Goal: Check status: Check status

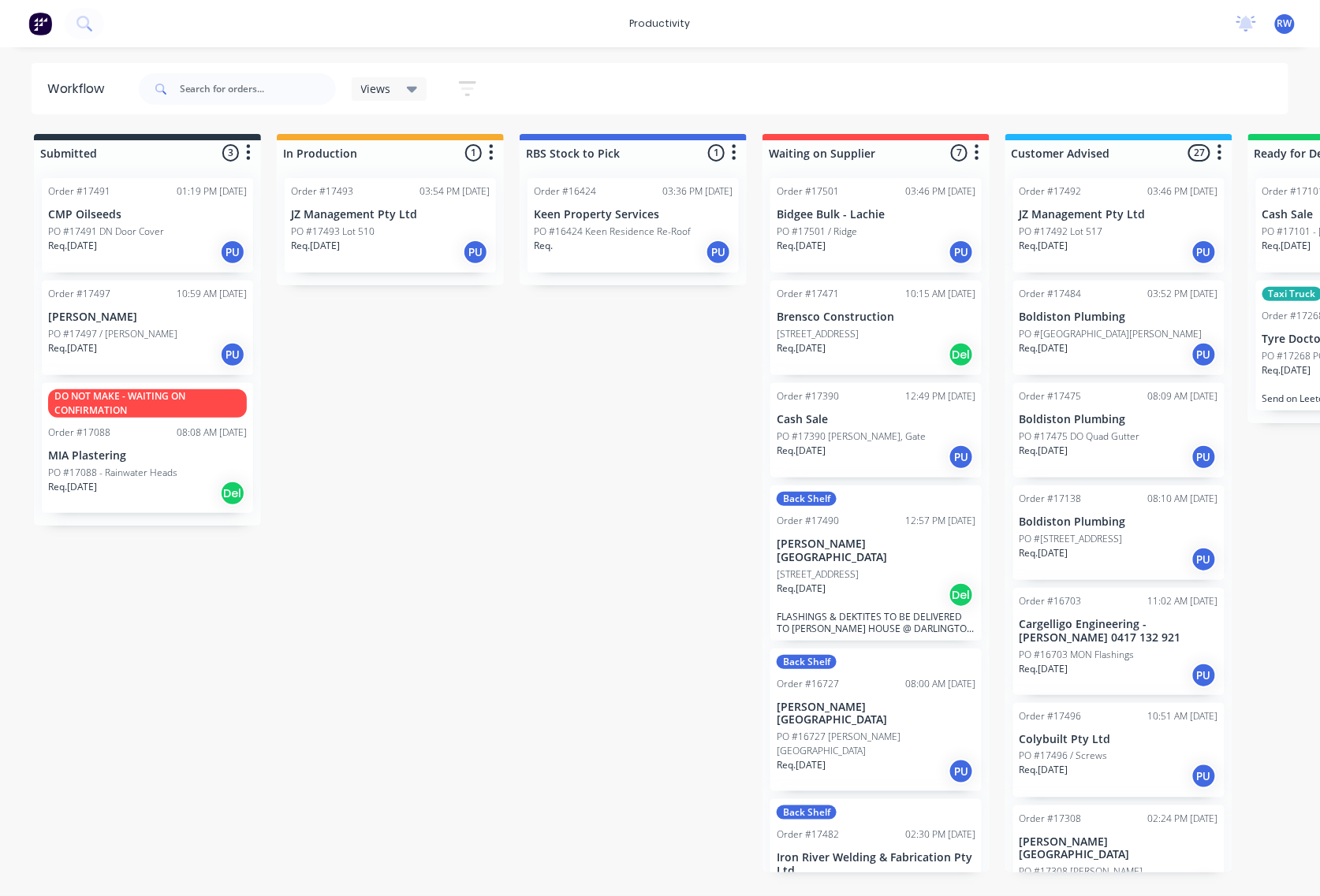
click at [357, 259] on div "Req. 03/09/25 PU" at bounding box center [391, 252] width 198 height 27
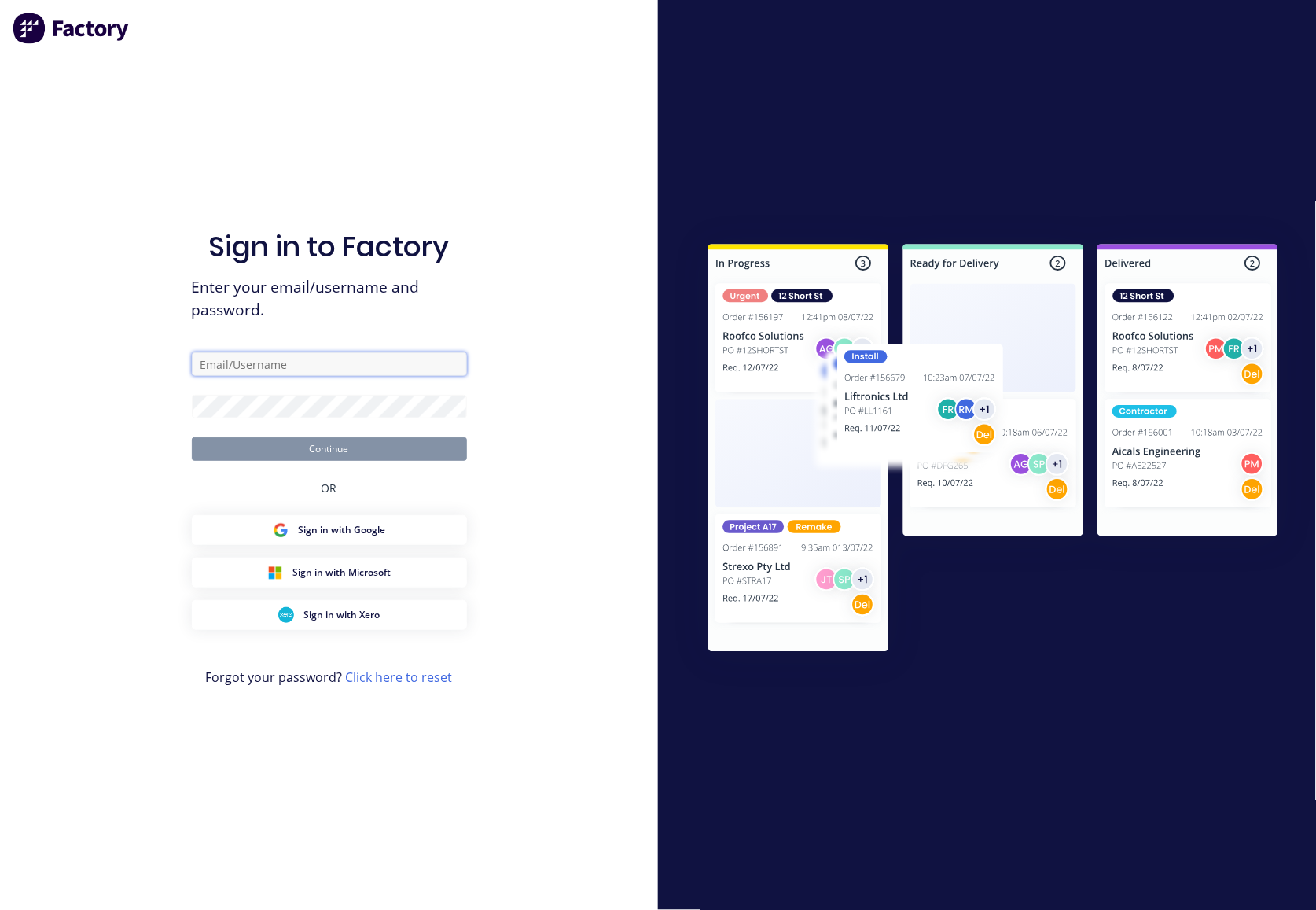
type input "workshop@rbsgroup.com.au"
type input "[EMAIL_ADDRESS][DOMAIN_NAME]"
click at [341, 361] on input "[EMAIL_ADDRESS][DOMAIN_NAME]" at bounding box center [329, 364] width 275 height 23
click at [569, 303] on div "Sign in to Factory Enter your email/username and password. [EMAIL_ADDRESS][DOMA…" at bounding box center [329, 455] width 658 height 910
click at [350, 448] on button "Continue" at bounding box center [329, 448] width 275 height 23
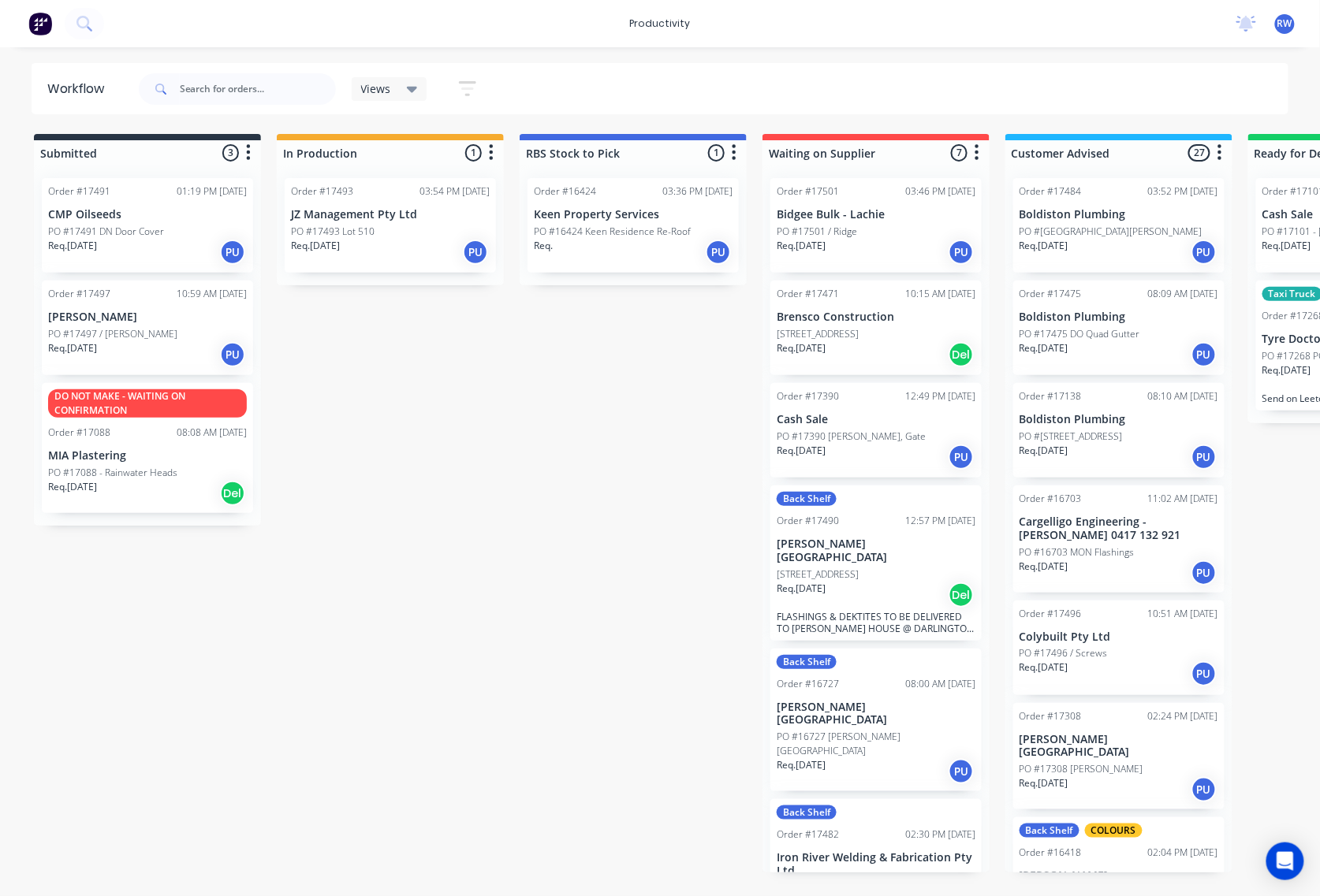
click at [370, 243] on div "Req. 03/09/25 PU" at bounding box center [391, 252] width 198 height 27
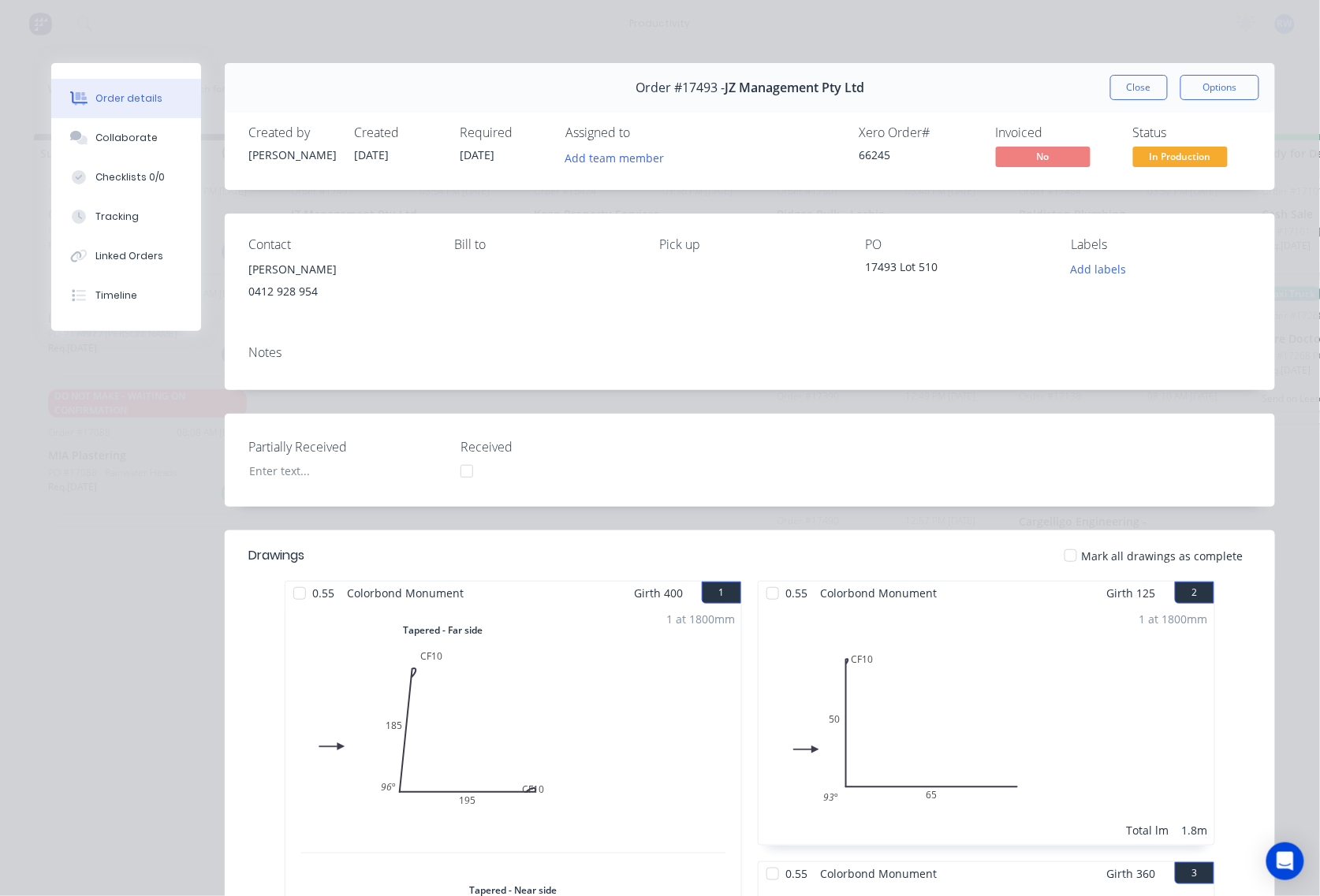
click at [1061, 558] on div at bounding box center [1070, 555] width 31 height 31
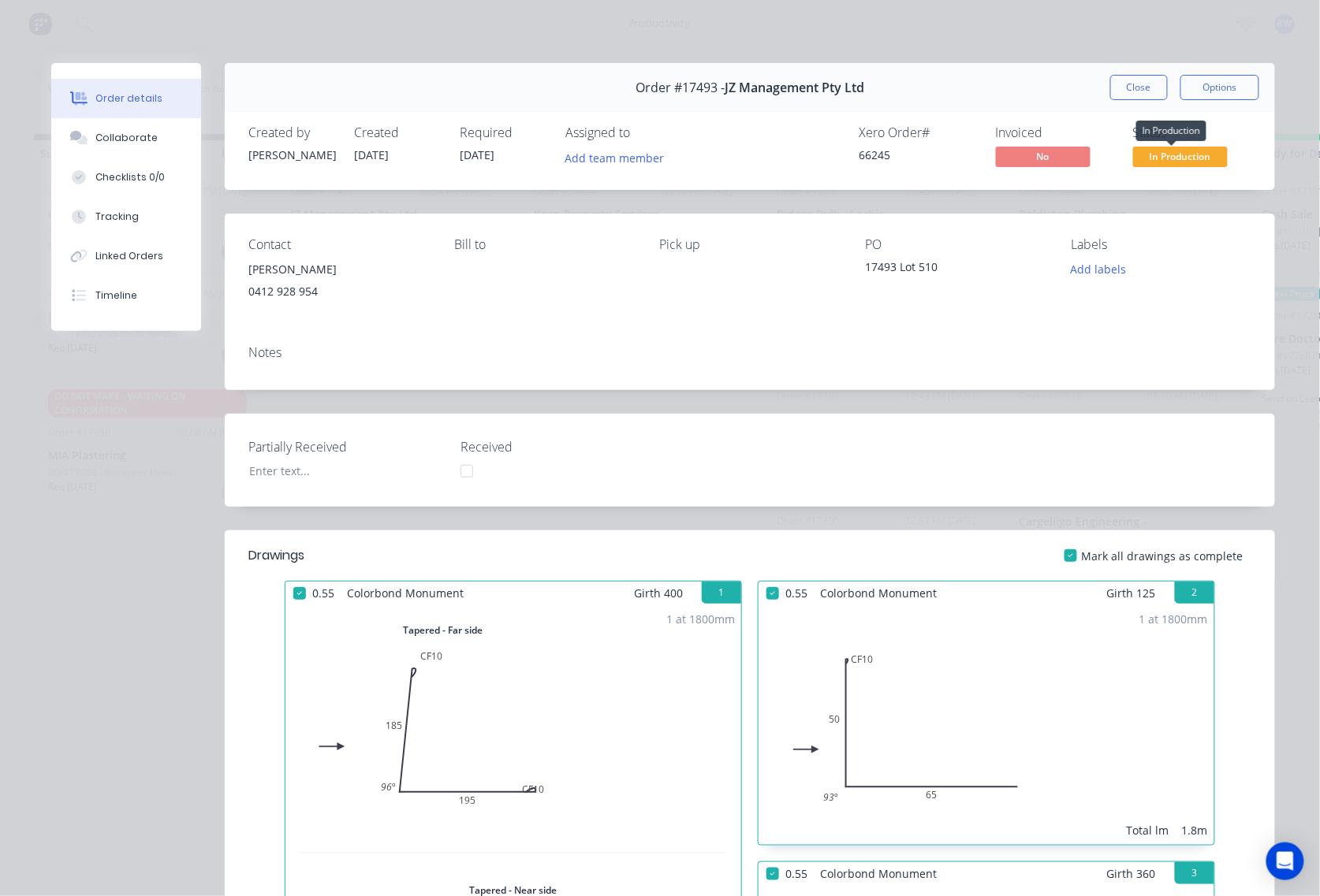
click at [1165, 156] on span "In Production" at bounding box center [1180, 156] width 94 height 19
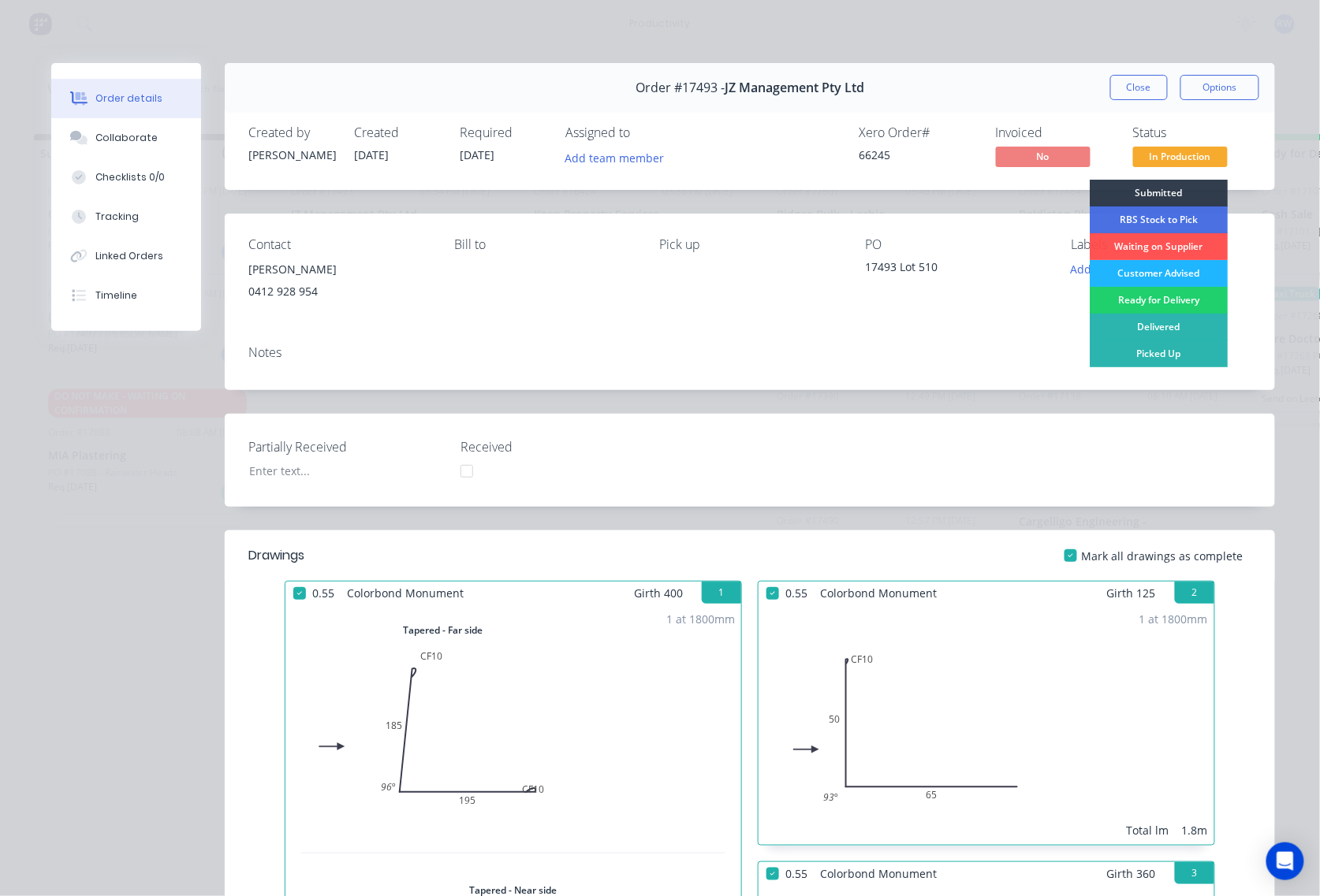
click at [1157, 271] on div "Customer Advised" at bounding box center [1158, 273] width 138 height 27
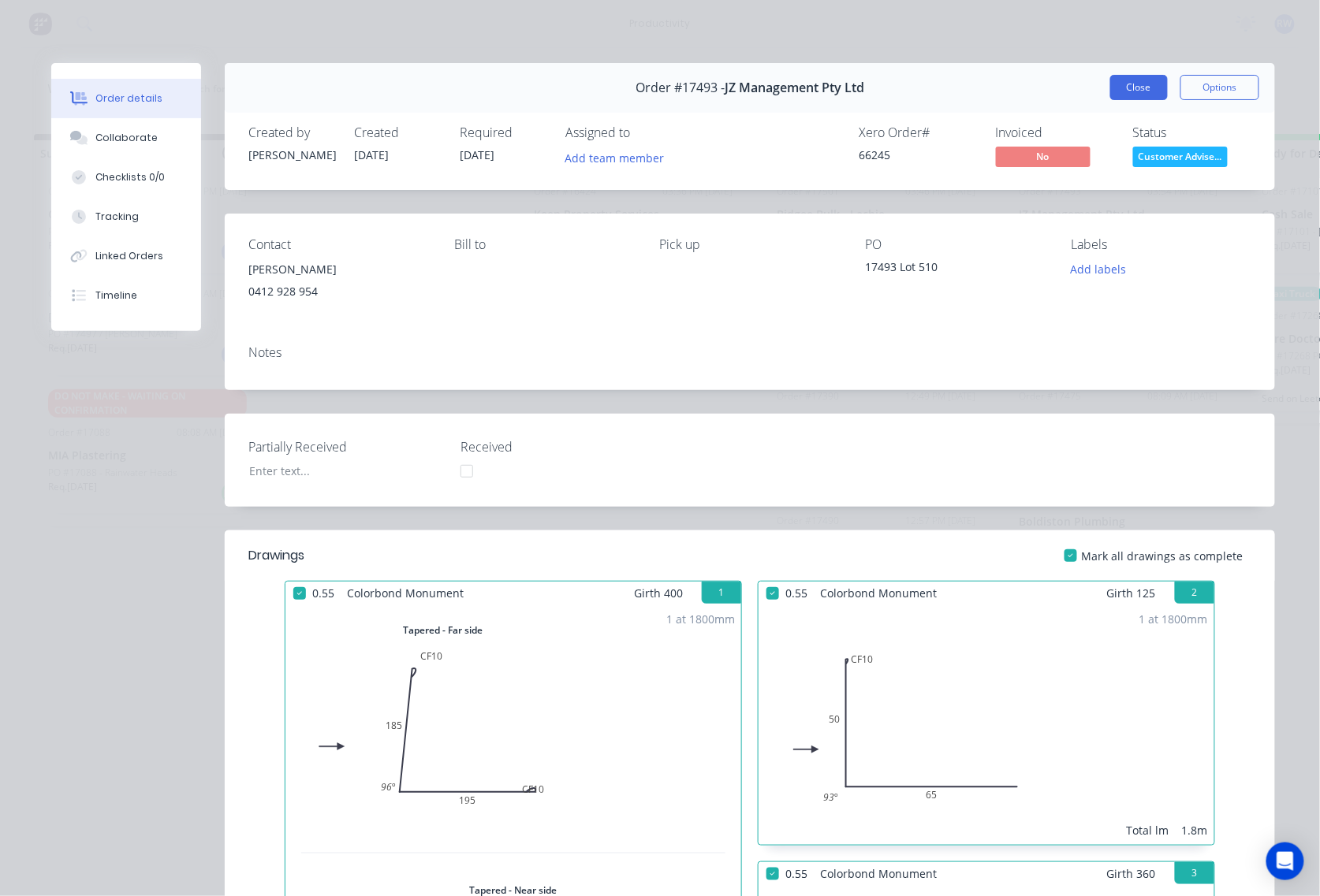
click at [1114, 89] on button "Close" at bounding box center [1138, 87] width 57 height 25
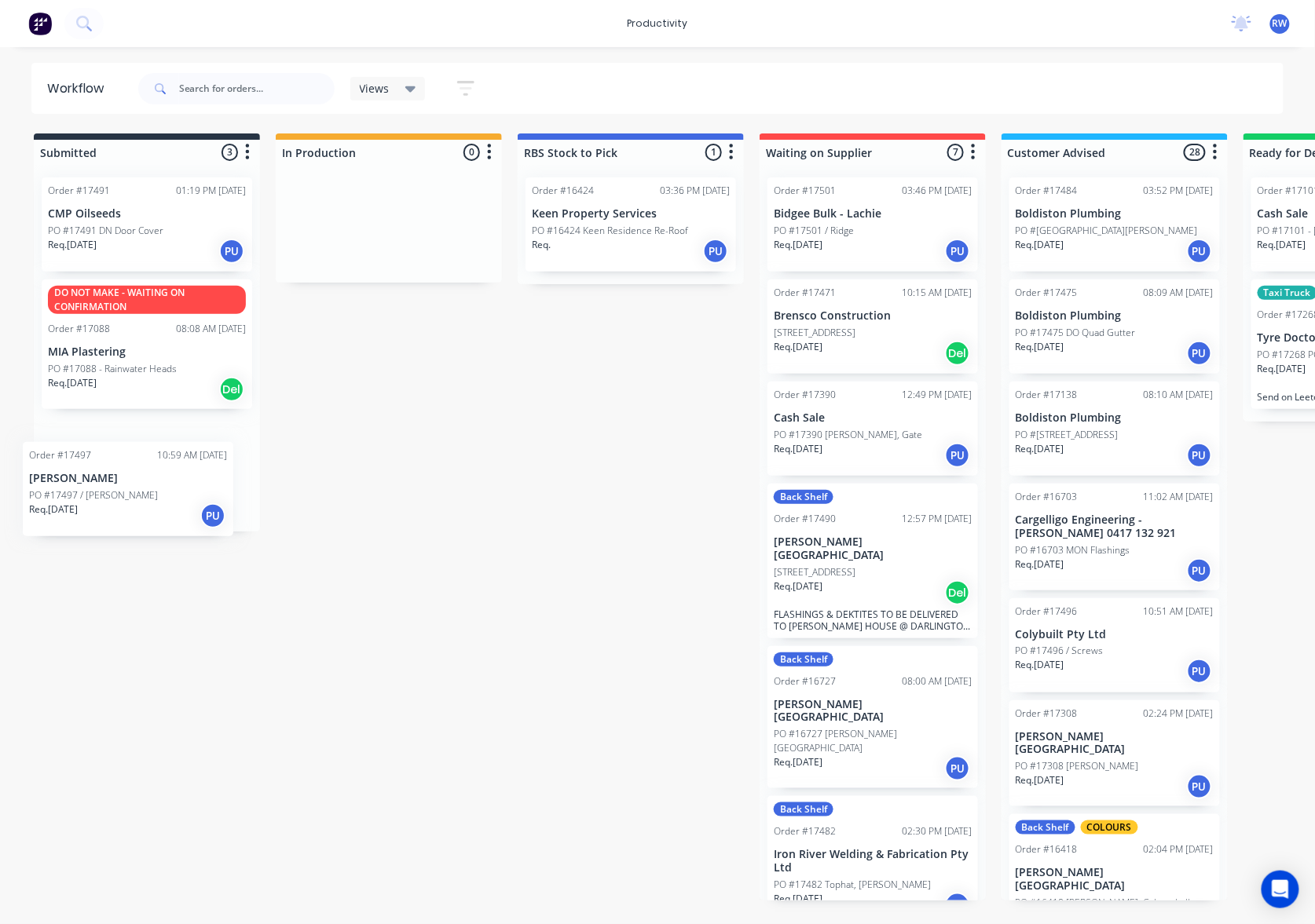
drag, startPoint x: 157, startPoint y: 331, endPoint x: 142, endPoint y: 494, distance: 163.7
click at [142, 494] on div "Order #17491 01:19 PM 03/09/25 CMP Oilseeds PO #17491 DN Door Cover Req. 03/09/…" at bounding box center [146, 348] width 226 height 366
drag, startPoint x: 140, startPoint y: 339, endPoint x: 381, endPoint y: 239, distance: 260.9
click at [381, 239] on div "Submitted 3 Sort By Created date Required date Order number Customer name Most …" at bounding box center [956, 517] width 1936 height 767
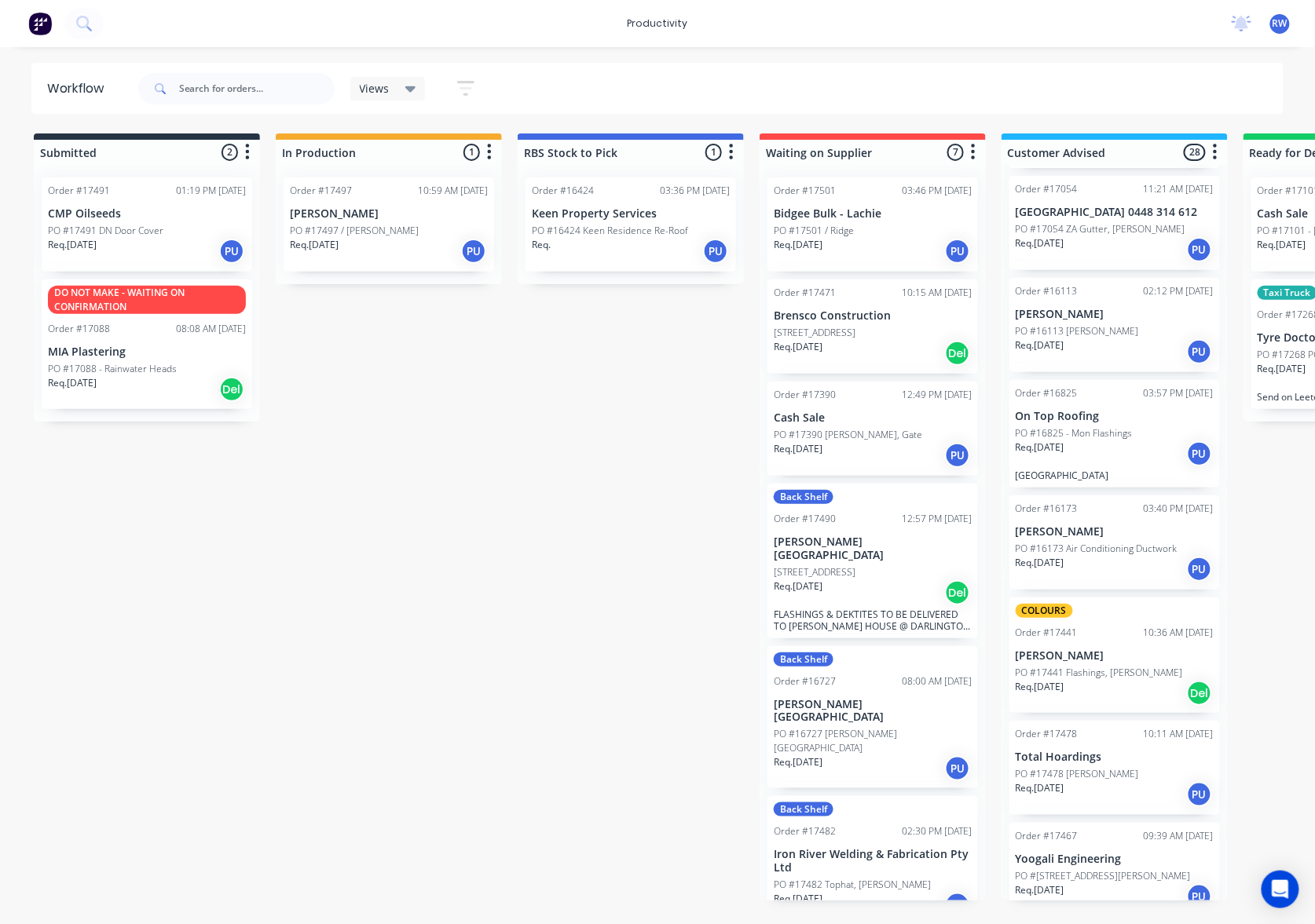
scroll to position [2198, 0]
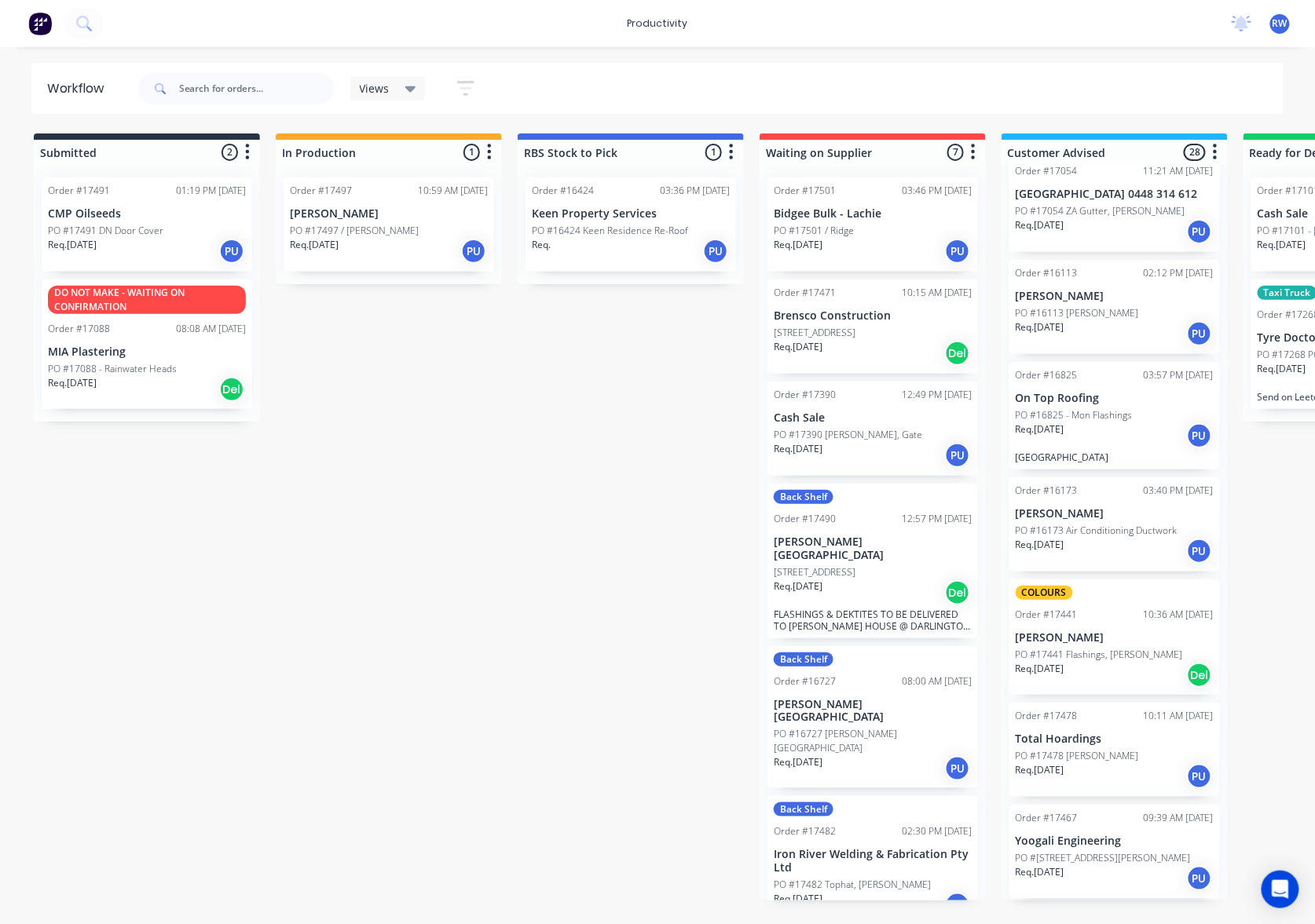
click at [1147, 749] on div "PO #17478 [PERSON_NAME]" at bounding box center [1114, 756] width 198 height 14
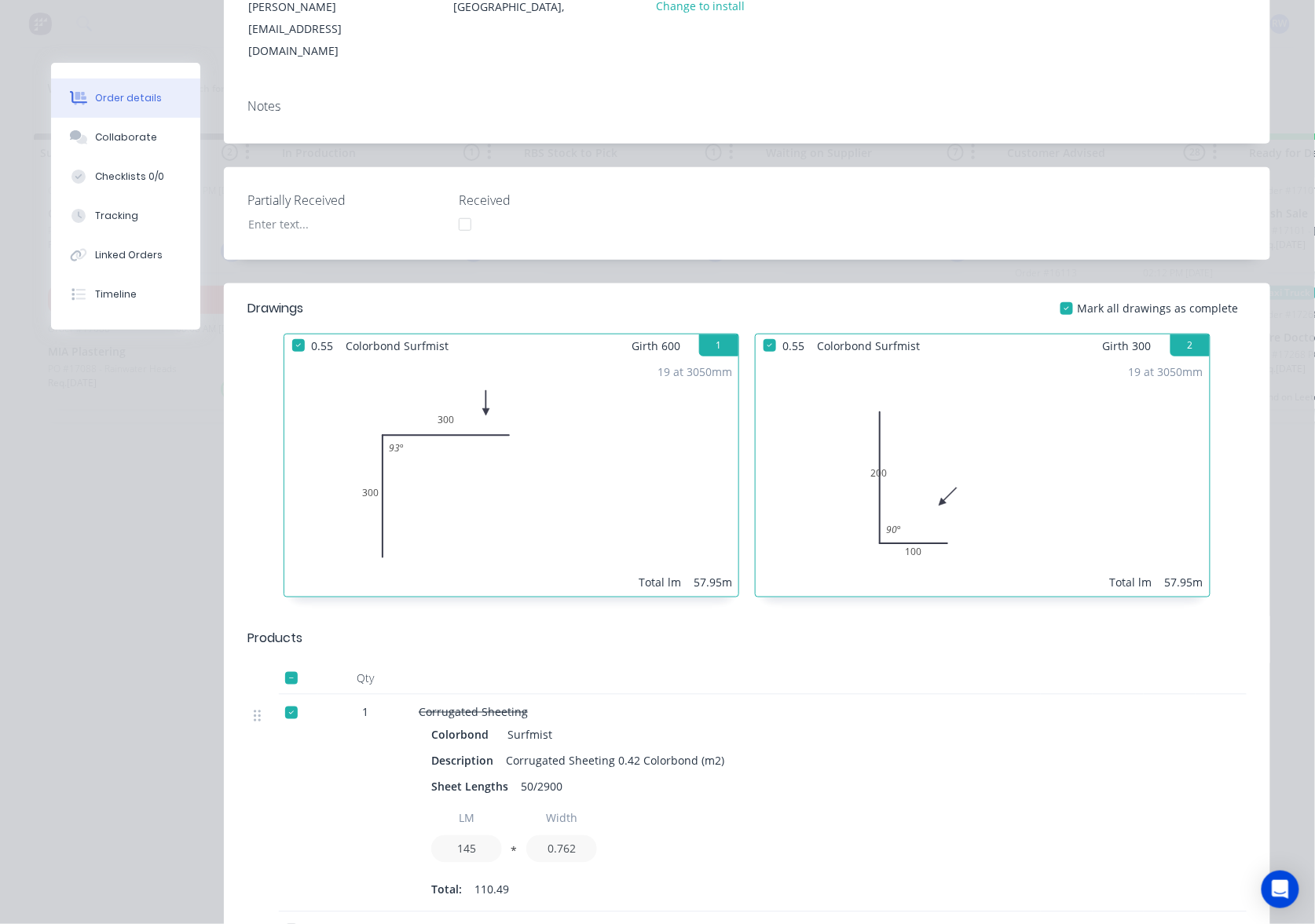
scroll to position [0, 0]
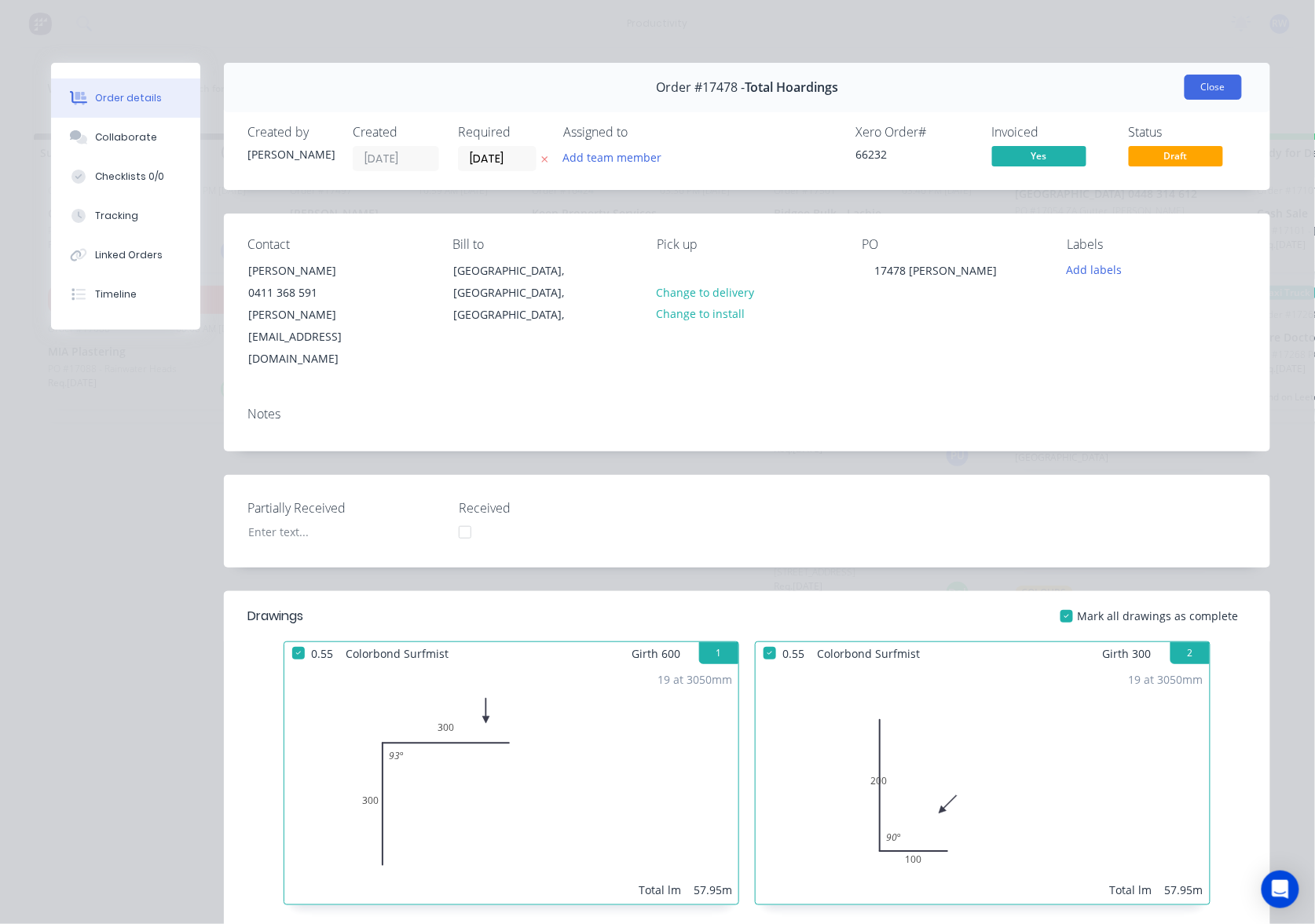
click at [1216, 89] on button "Close" at bounding box center [1212, 87] width 57 height 25
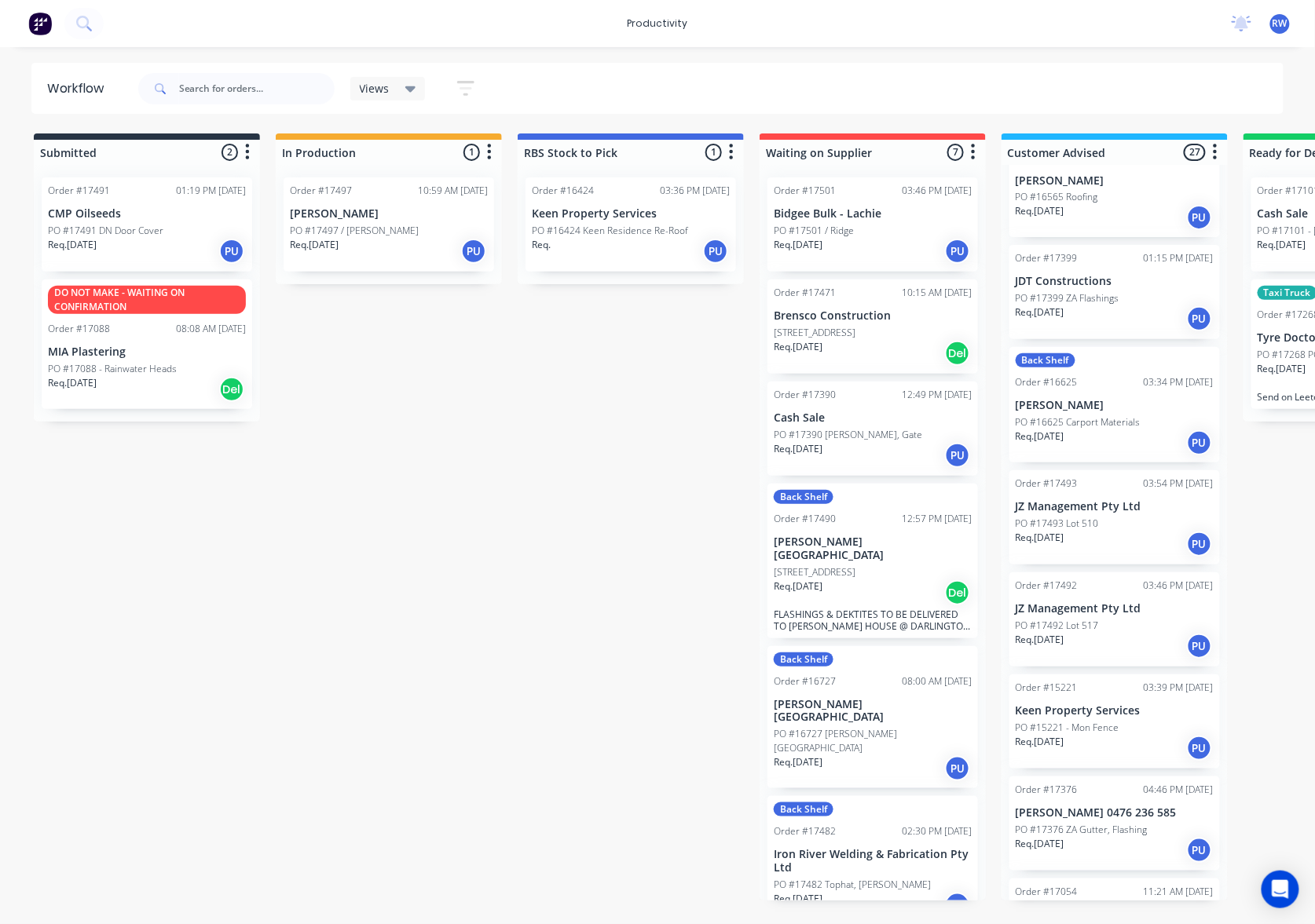
scroll to position [1410, 0]
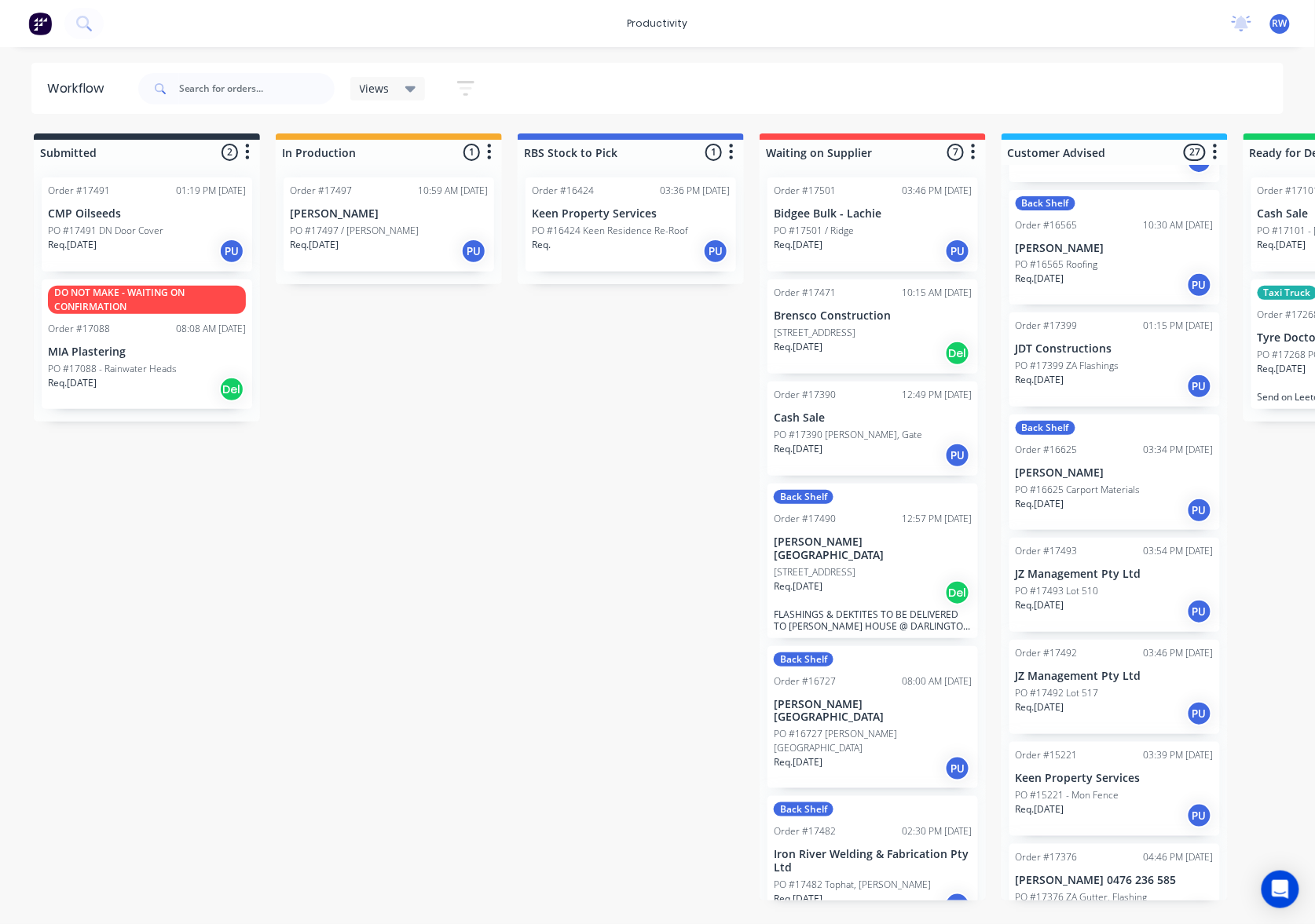
click at [1068, 584] on p "PO #17493 Lot 510" at bounding box center [1057, 591] width 84 height 14
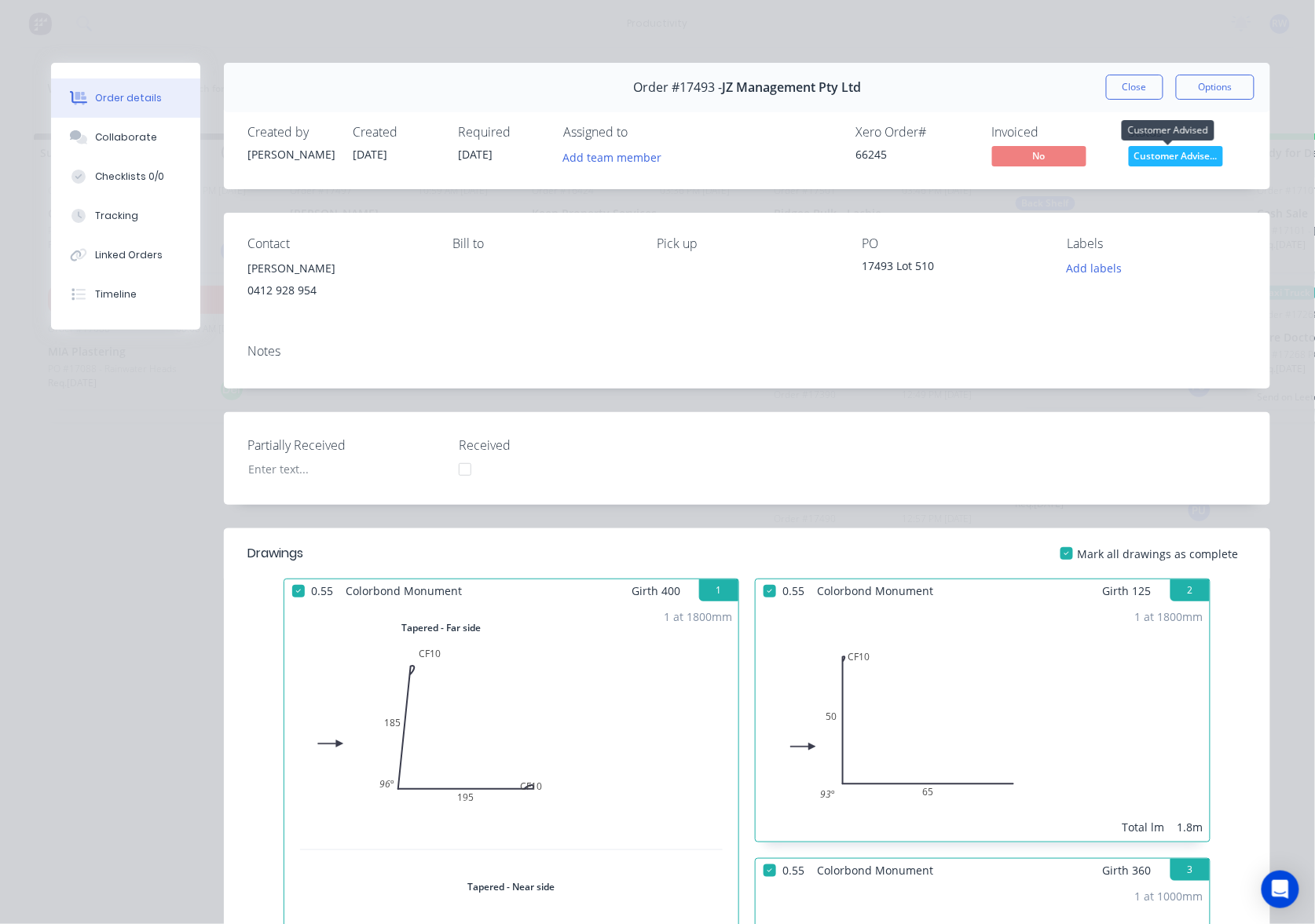
click at [1200, 157] on span "Customer Advise..." at bounding box center [1175, 156] width 94 height 19
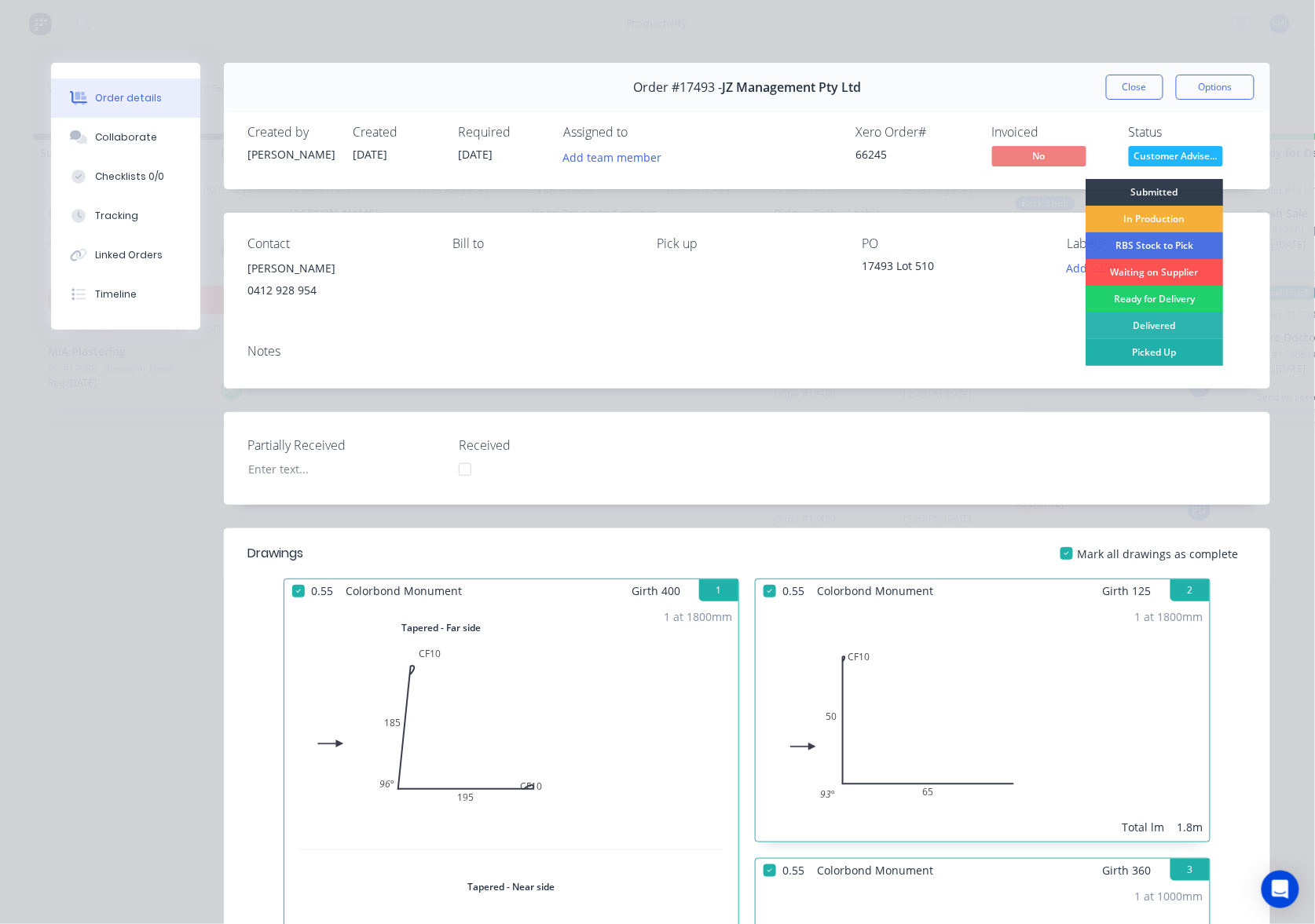
click at [1163, 355] on div "Picked Up" at bounding box center [1153, 352] width 137 height 27
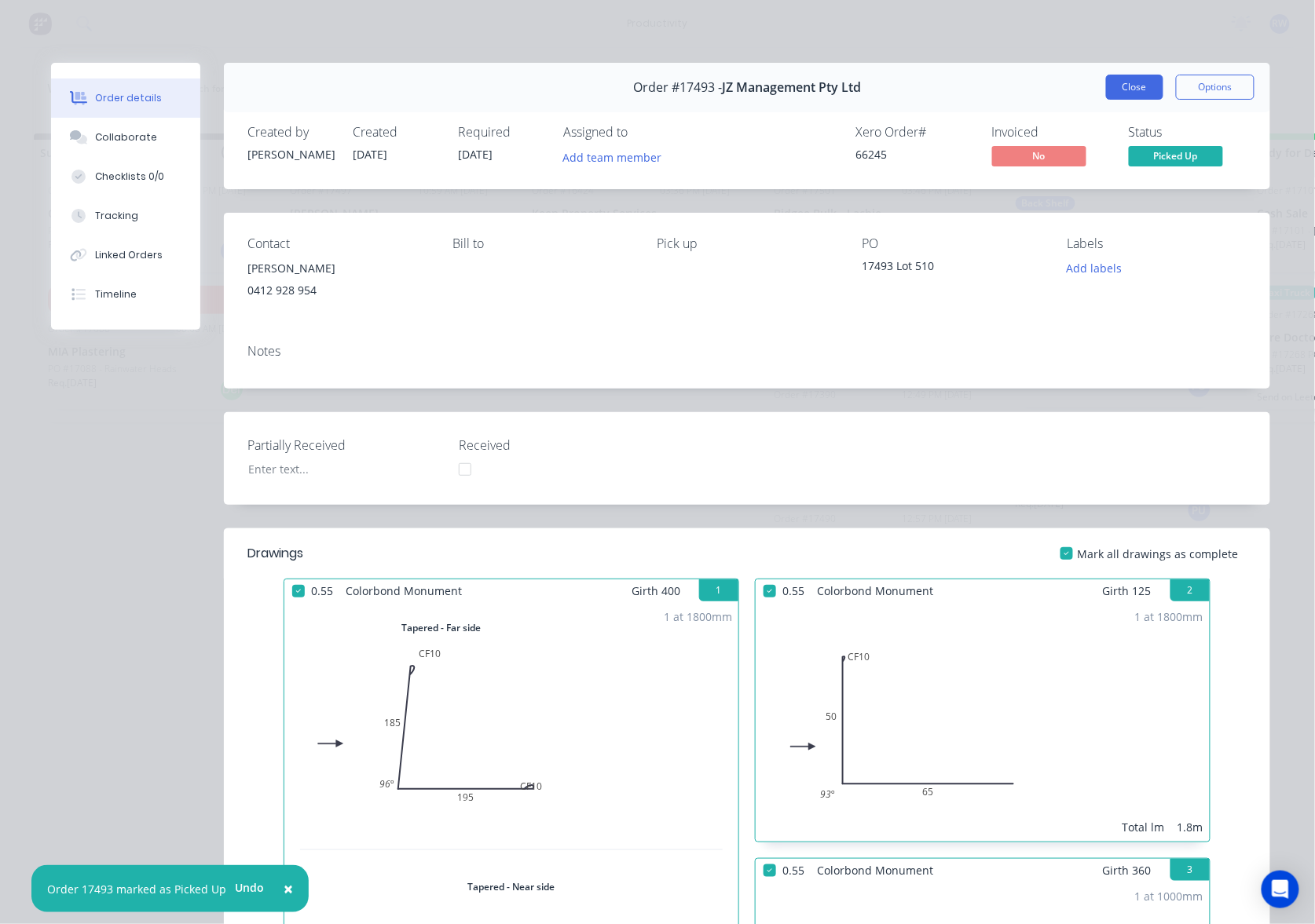
click at [1137, 92] on button "Close" at bounding box center [1134, 87] width 57 height 25
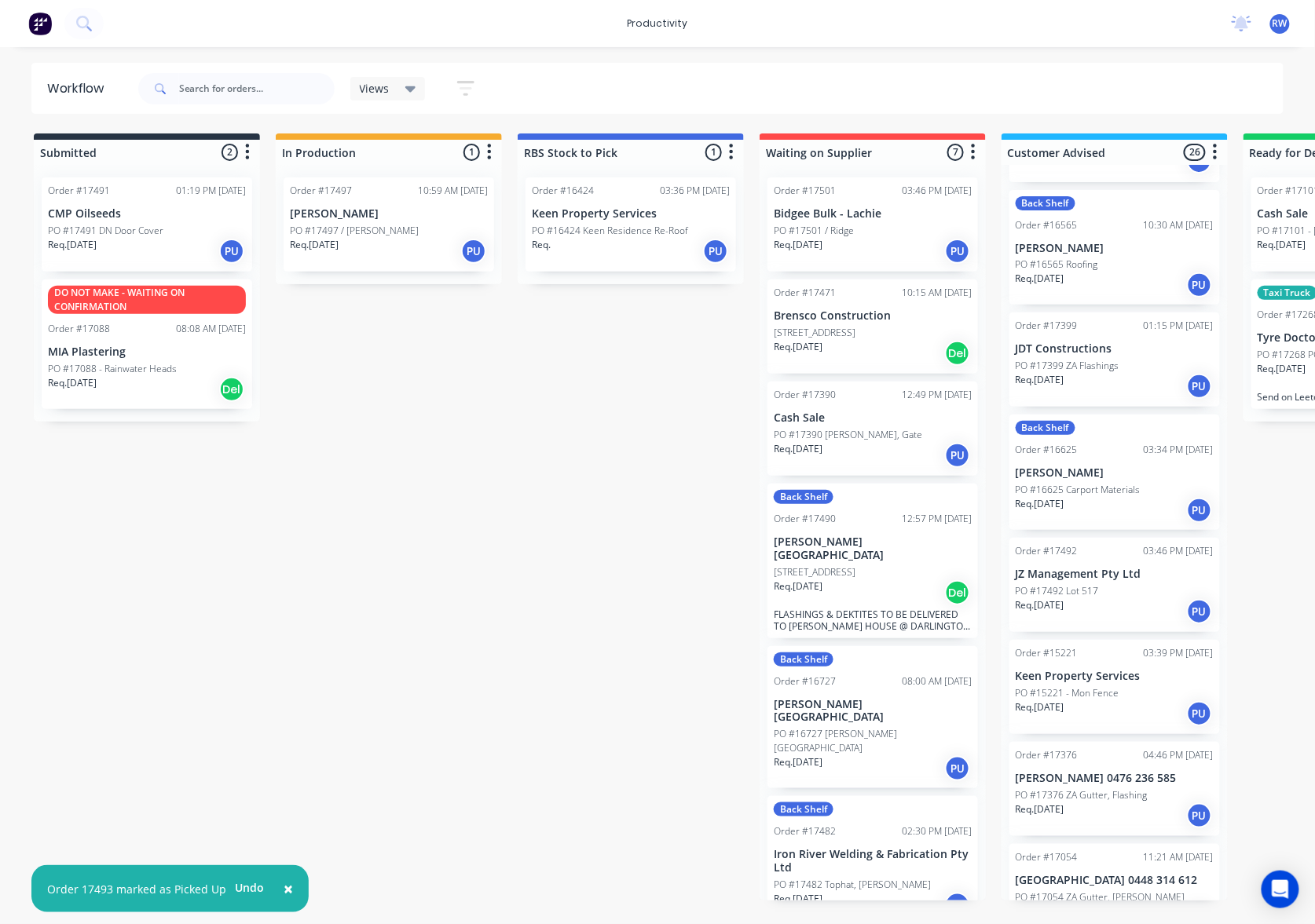
click at [1122, 599] on div "Req. [DATE] PU" at bounding box center [1114, 611] width 198 height 27
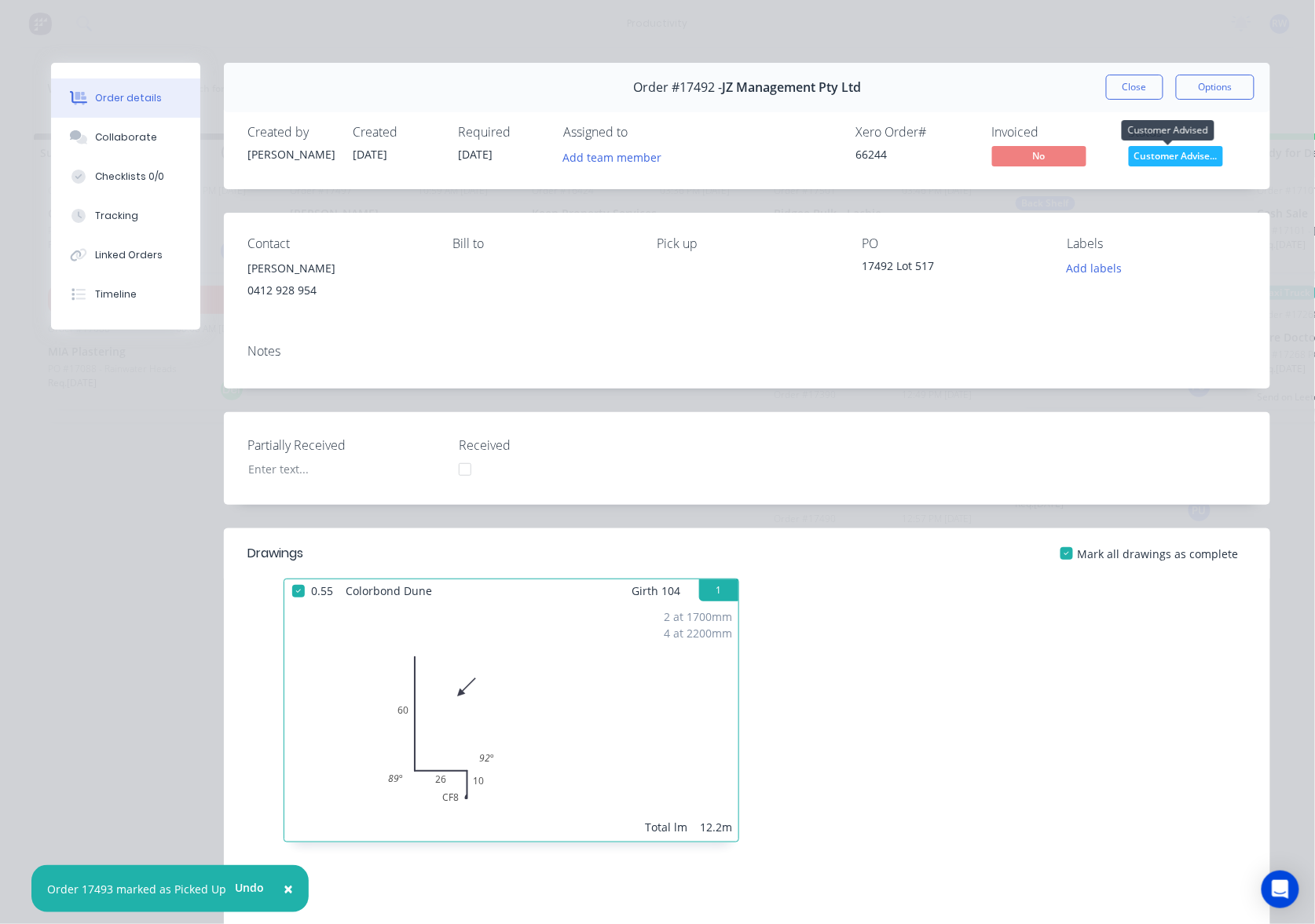
click at [1148, 152] on span "Customer Advise..." at bounding box center [1175, 156] width 94 height 19
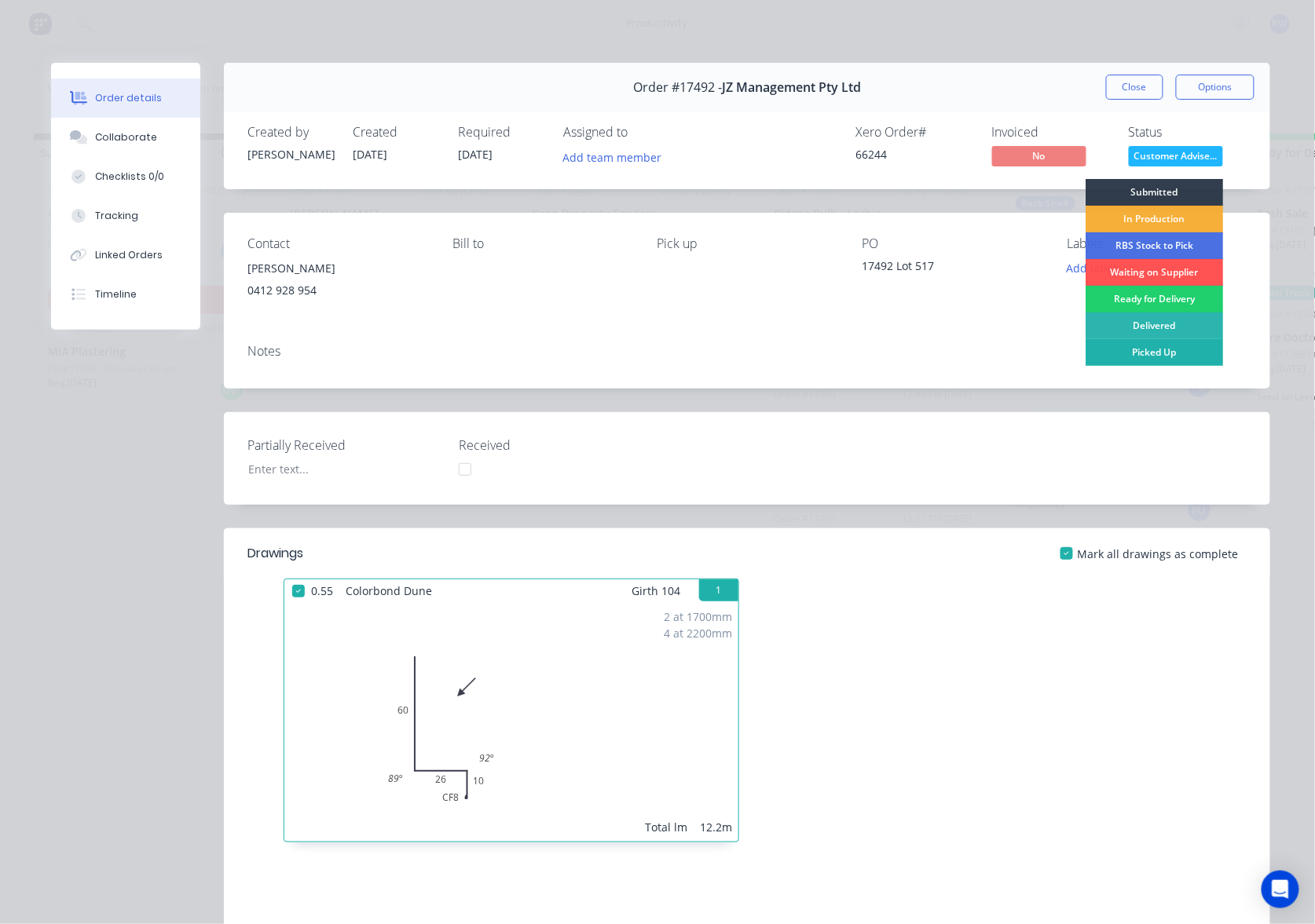
click at [1144, 350] on div "Picked Up" at bounding box center [1153, 352] width 137 height 27
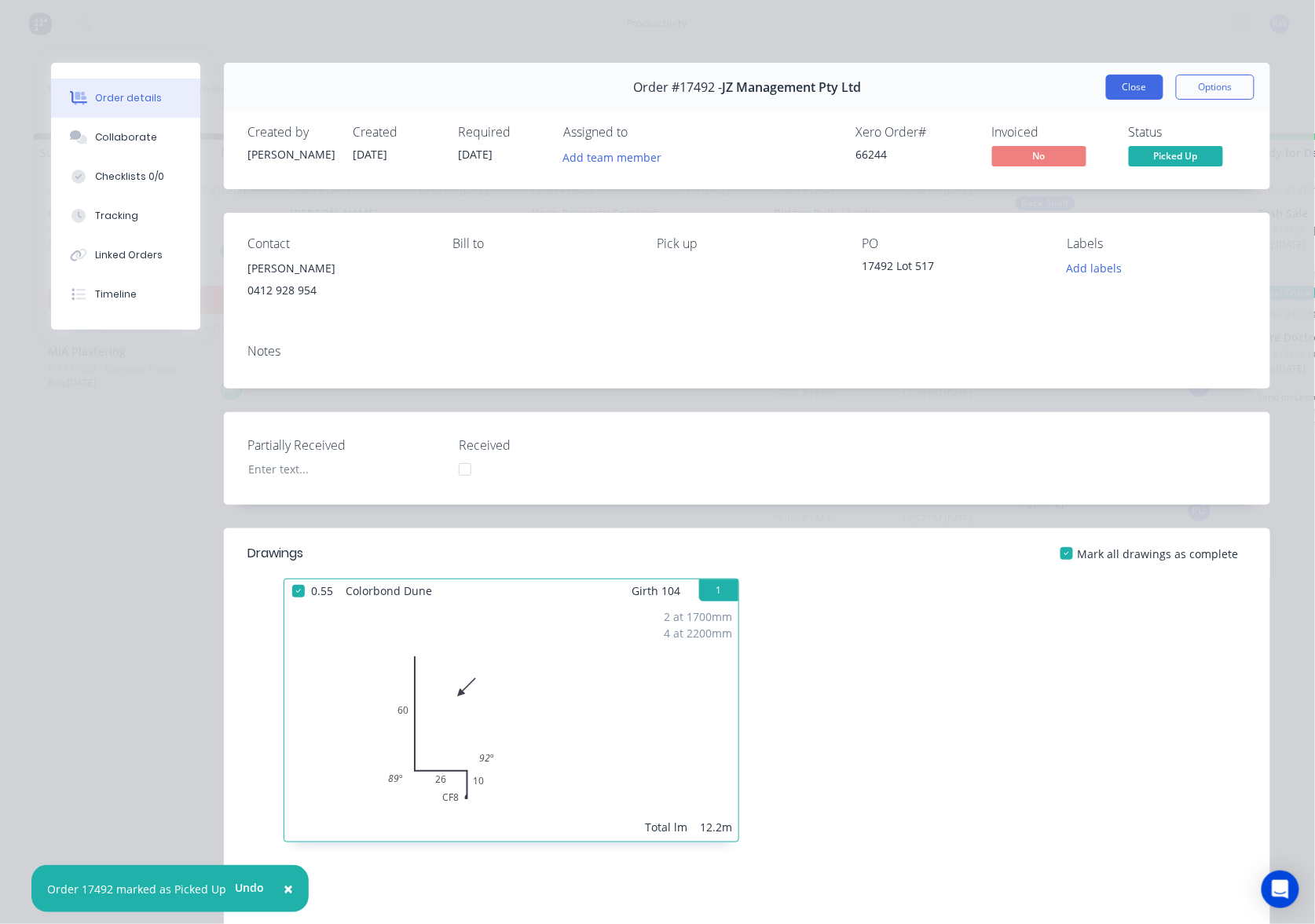
click at [1145, 80] on button "Close" at bounding box center [1134, 87] width 57 height 25
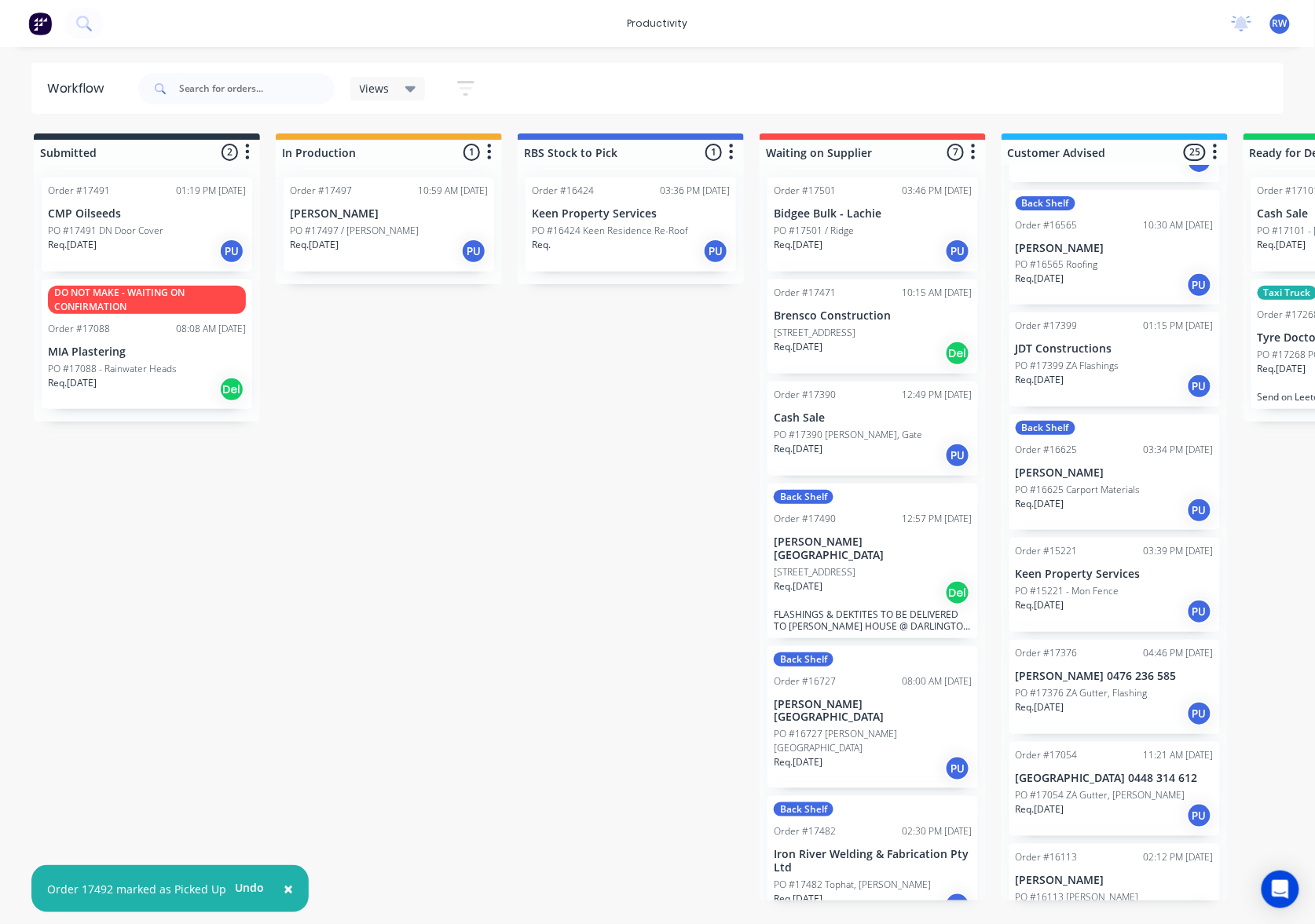
click at [1121, 483] on p "PO #16625 Carport Materials" at bounding box center [1077, 490] width 125 height 14
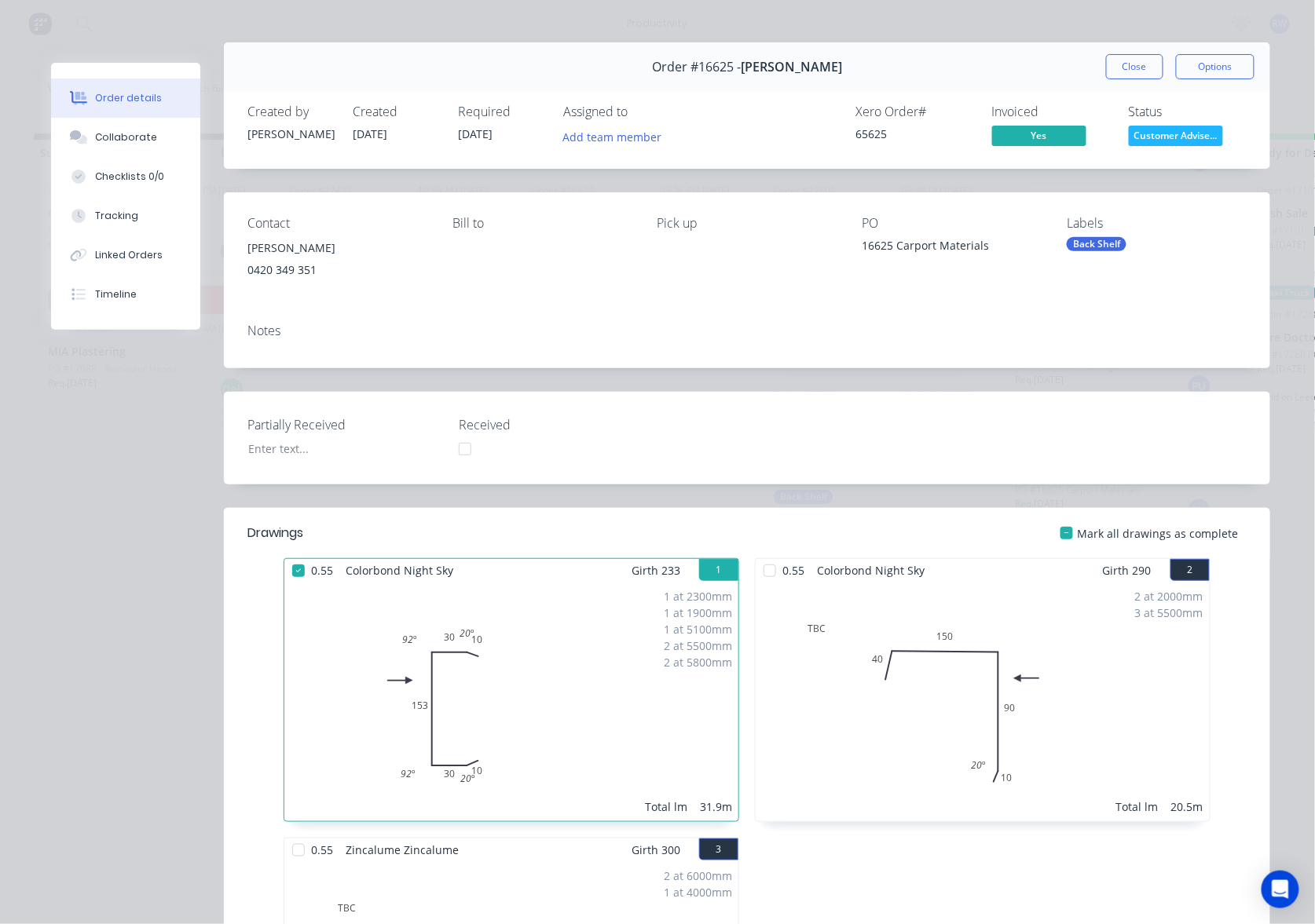
scroll to position [0, 0]
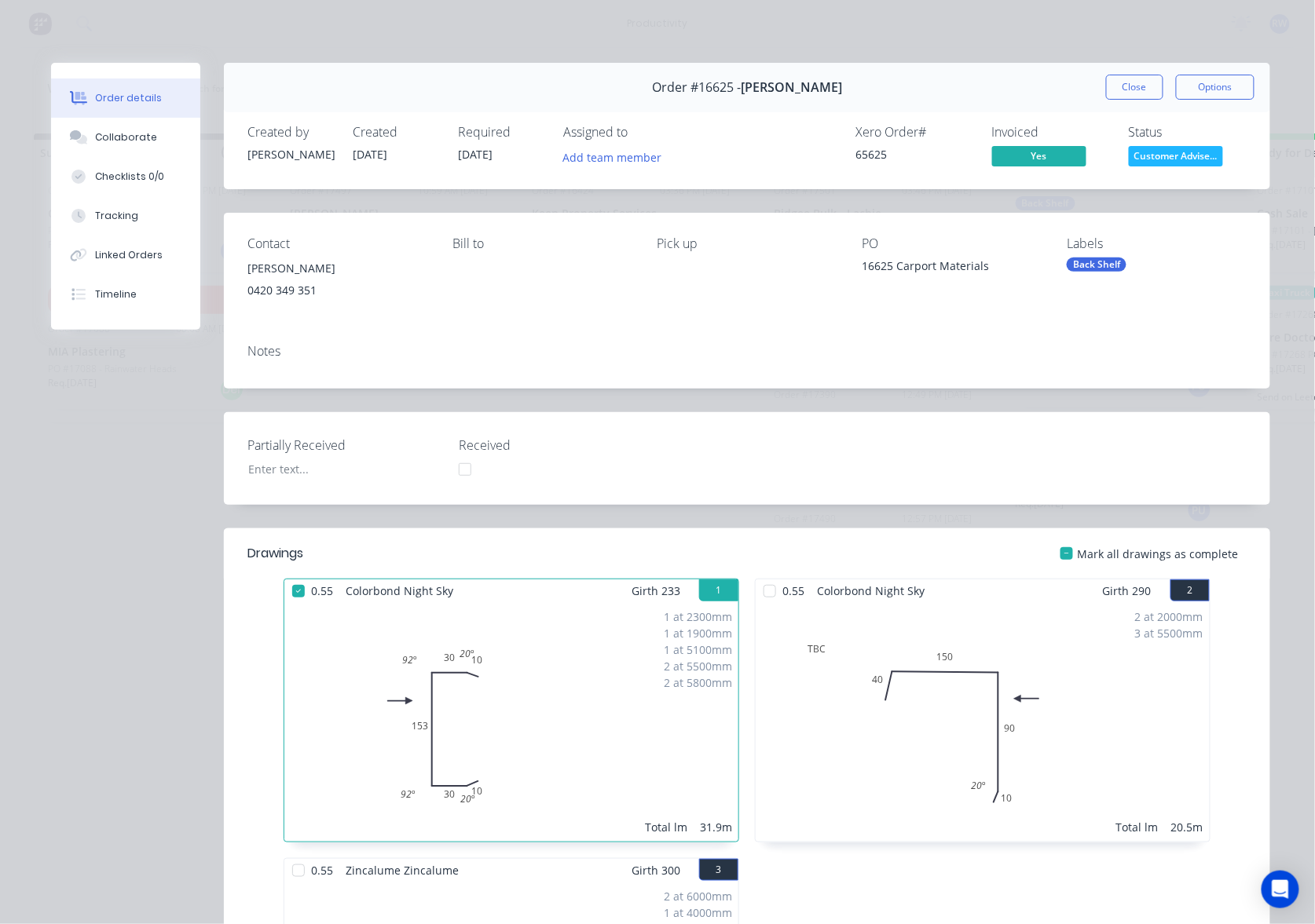
click at [1106, 88] on button "Close" at bounding box center [1134, 87] width 57 height 25
